Goal: Transaction & Acquisition: Download file/media

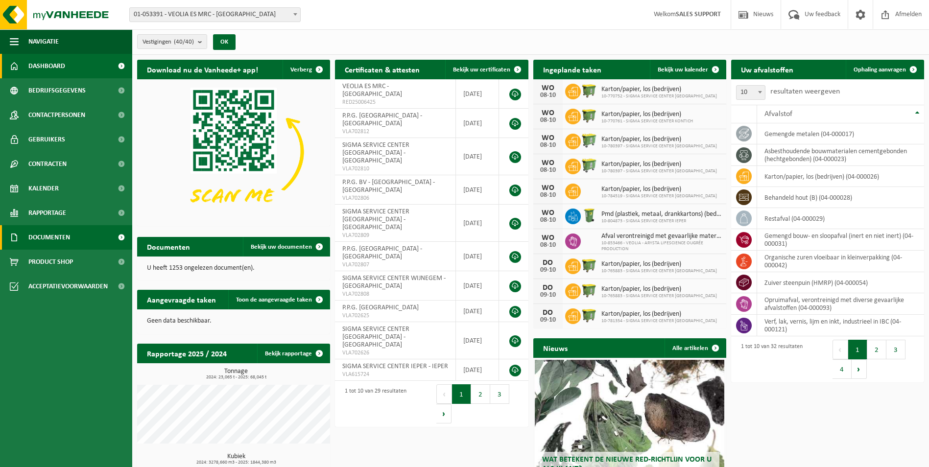
click at [48, 243] on span "Documenten" at bounding box center [49, 237] width 42 height 24
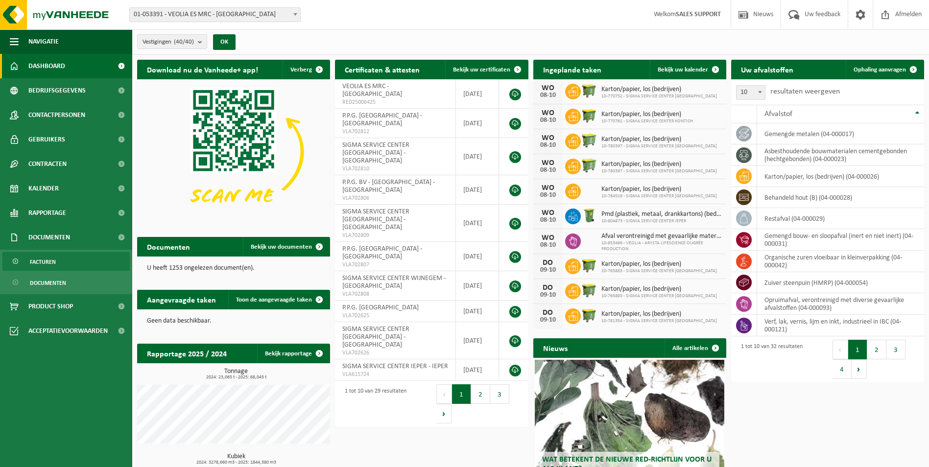
click at [45, 263] on span "Facturen" at bounding box center [43, 262] width 26 height 19
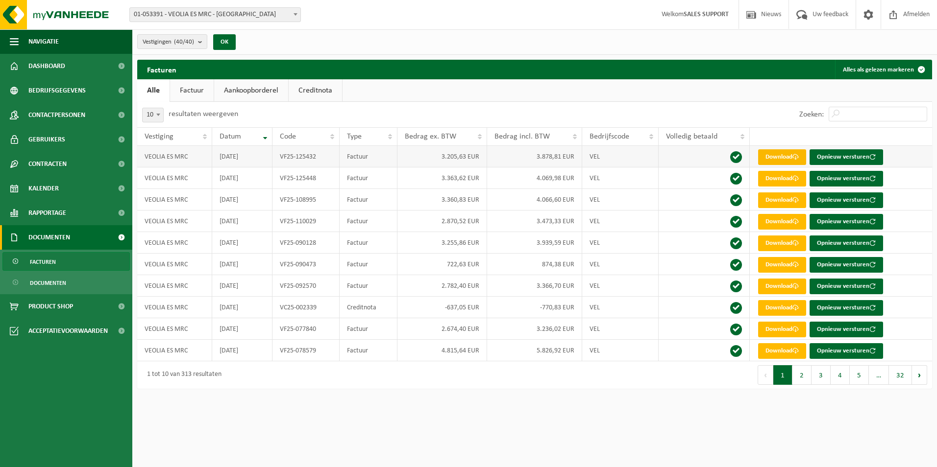
click at [781, 159] on link "Download" at bounding box center [782, 157] width 48 height 16
click at [775, 176] on link "Download" at bounding box center [782, 179] width 48 height 16
